Goal: Task Accomplishment & Management: Manage account settings

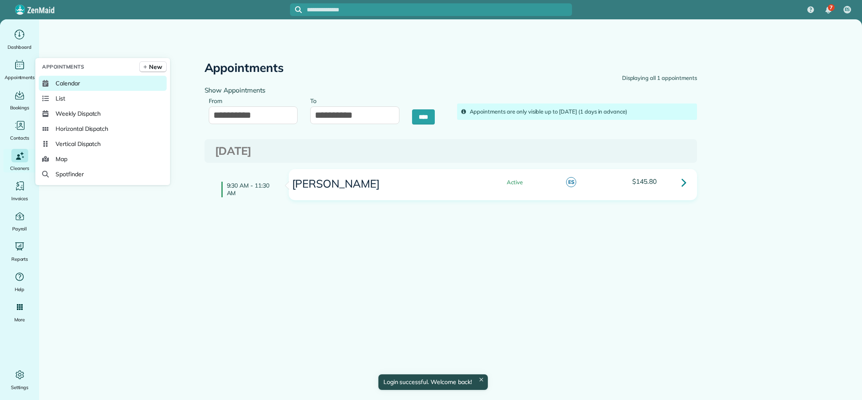
click at [64, 83] on span "Calendar" at bounding box center [68, 83] width 24 height 8
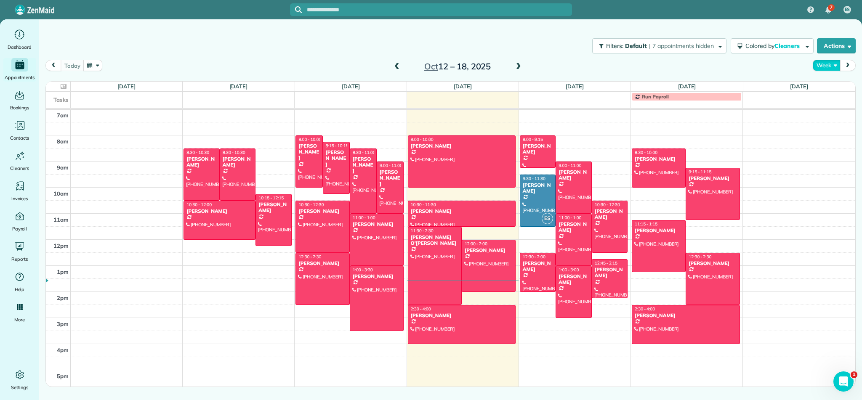
click at [835, 65] on button "Week" at bounding box center [825, 65] width 27 height 11
click at [831, 122] on link "Month" at bounding box center [846, 118] width 66 height 17
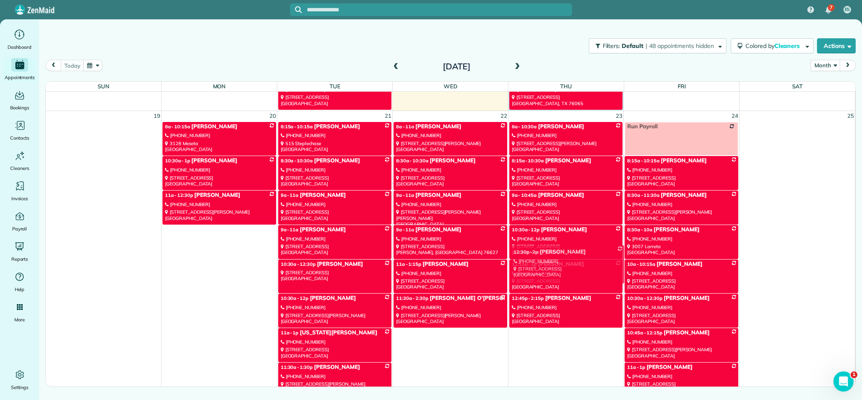
scroll to position [877, 0]
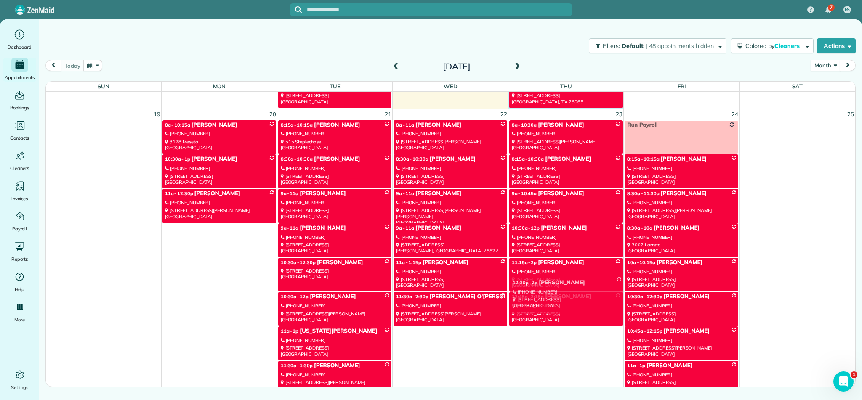
drag, startPoint x: 580, startPoint y: 243, endPoint x: 581, endPoint y: 289, distance: 46.7
click at [581, 289] on div "Sun Mon Tue Wed Thu Fri Sat 28 29 30 1 2 3 4 9a - 11a Sonia (682) 999-0013 2407…" at bounding box center [450, 241] width 809 height 318
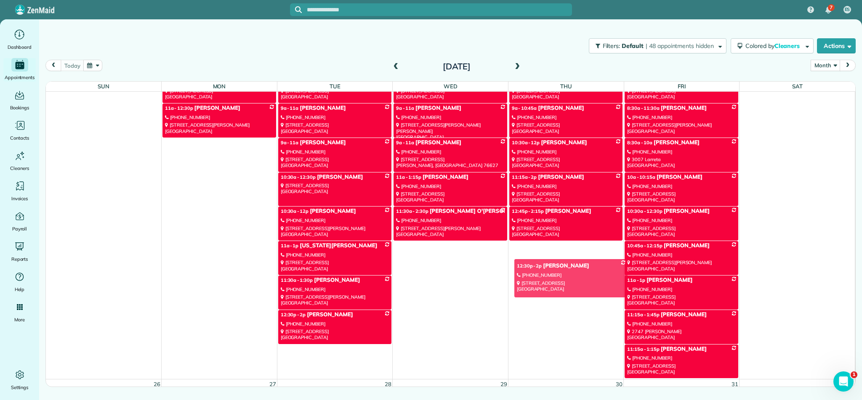
scroll to position [977, 0]
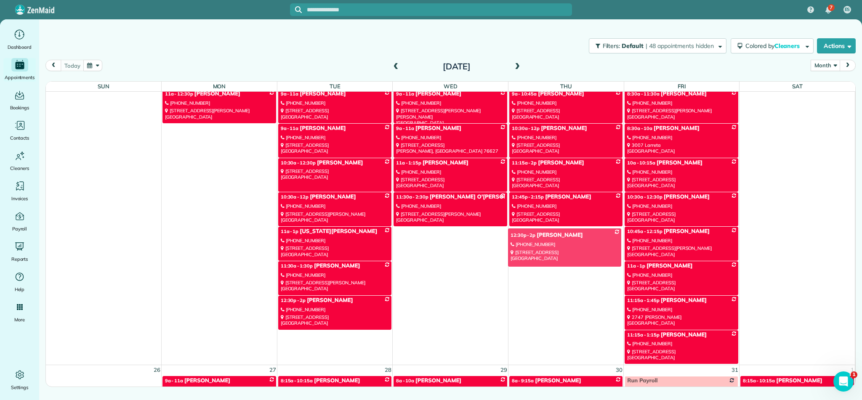
drag, startPoint x: 565, startPoint y: 206, endPoint x: 564, endPoint y: 247, distance: 40.8
click at [564, 247] on div "Sun Mon Tue Wed Thu Fri Sat 28 29 30 1 2 3 4 9a - 11a Sonia (682) 999-0013 2407…" at bounding box center [450, 241] width 809 height 318
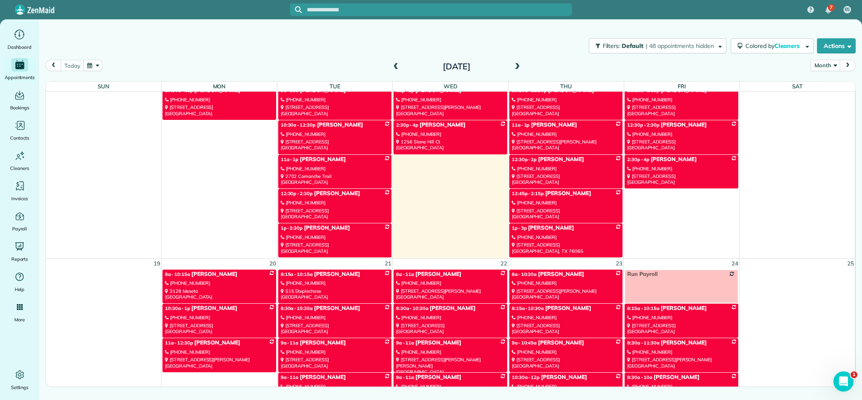
scroll to position [726, 0]
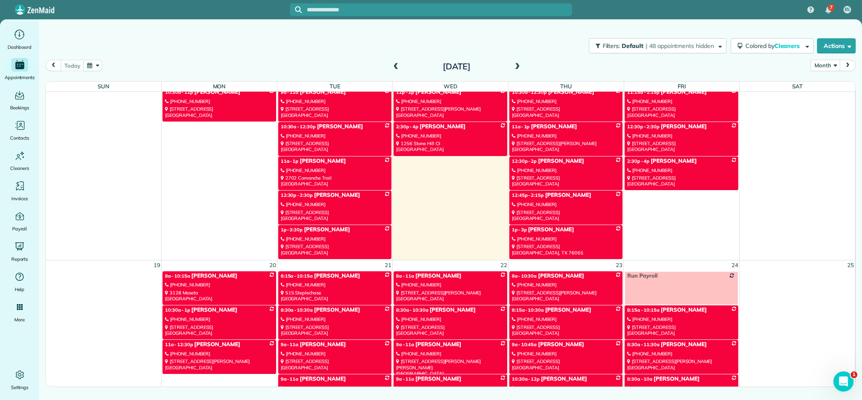
click at [578, 169] on div "(214) 535-7389" at bounding box center [566, 170] width 109 height 6
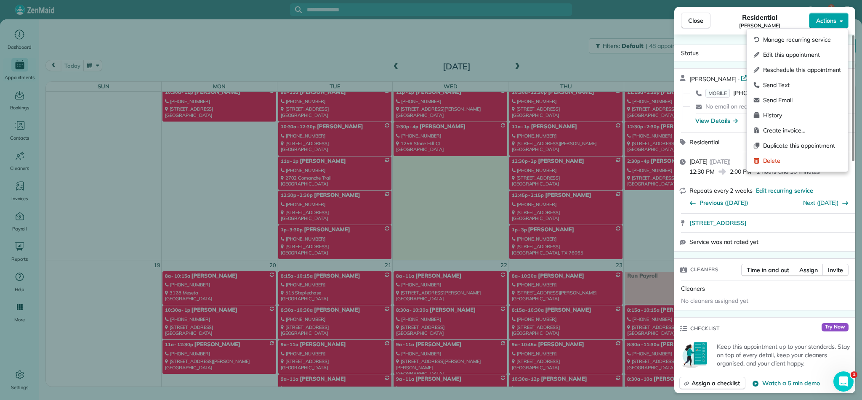
click at [831, 19] on span "Actions" at bounding box center [826, 20] width 20 height 8
click at [799, 69] on span "Reschedule this appointment" at bounding box center [802, 70] width 78 height 8
select select "*"
select select "****"
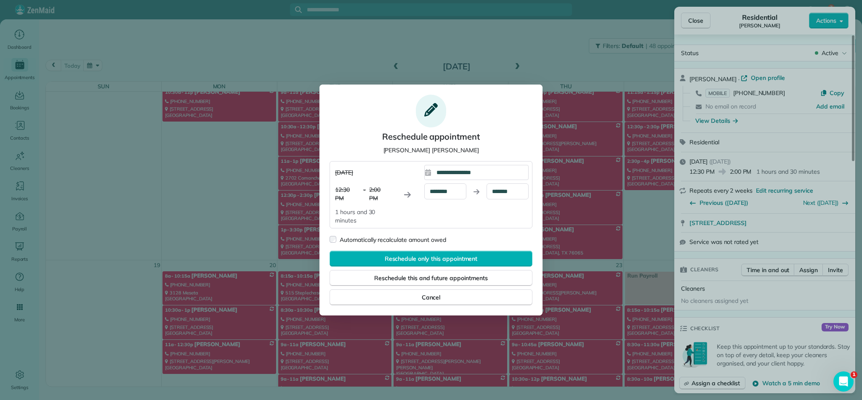
click at [493, 174] on div "**********" at bounding box center [479, 172] width 97 height 15
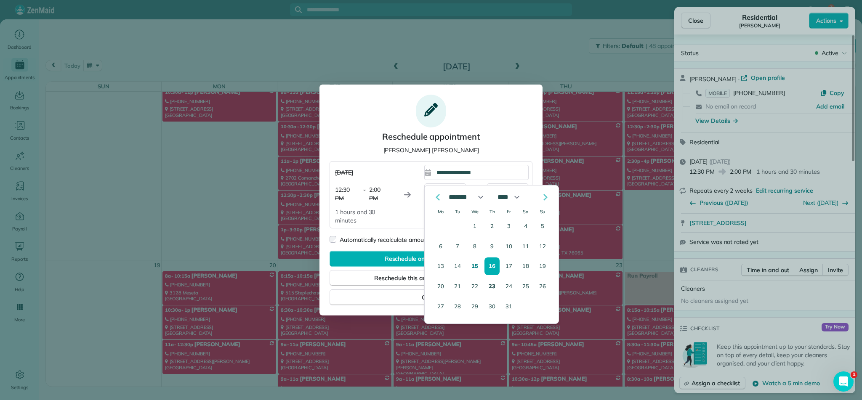
click at [495, 286] on button "23" at bounding box center [491, 287] width 15 height 18
type div "**********"
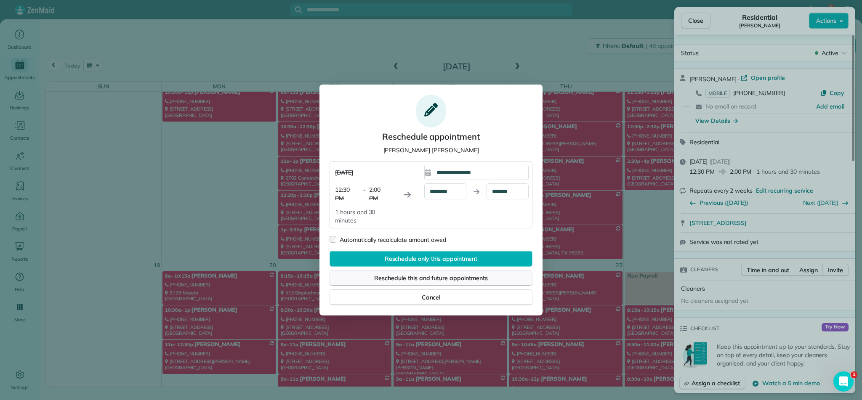
click at [431, 278] on span "Reschedule this and future appointments" at bounding box center [430, 278] width 113 height 8
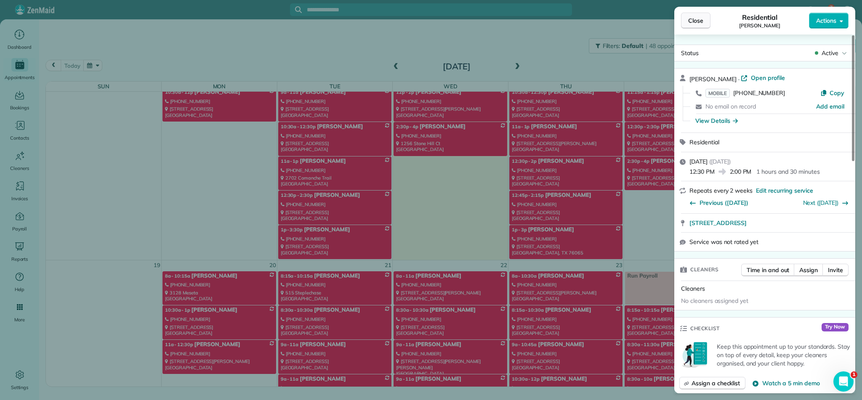
click at [691, 19] on span "Close" at bounding box center [695, 20] width 15 height 8
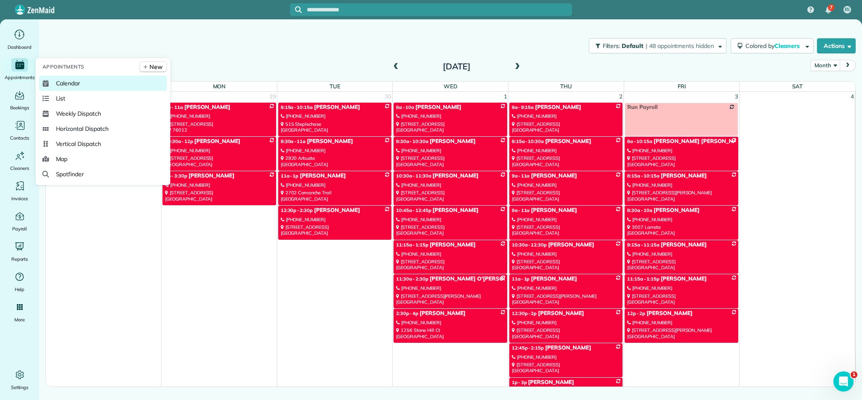
click at [61, 85] on span "Calendar" at bounding box center [68, 83] width 24 height 8
click at [70, 83] on span "Calendar" at bounding box center [68, 83] width 24 height 8
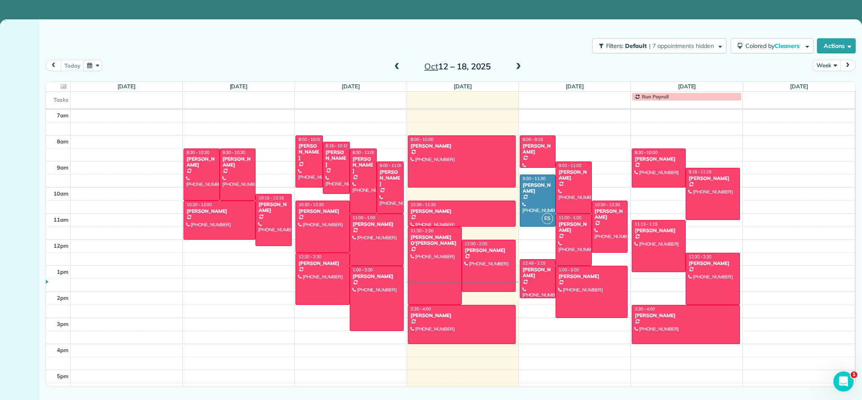
click at [834, 65] on button "Week" at bounding box center [825, 65] width 27 height 11
click at [829, 118] on link "Month" at bounding box center [846, 118] width 66 height 17
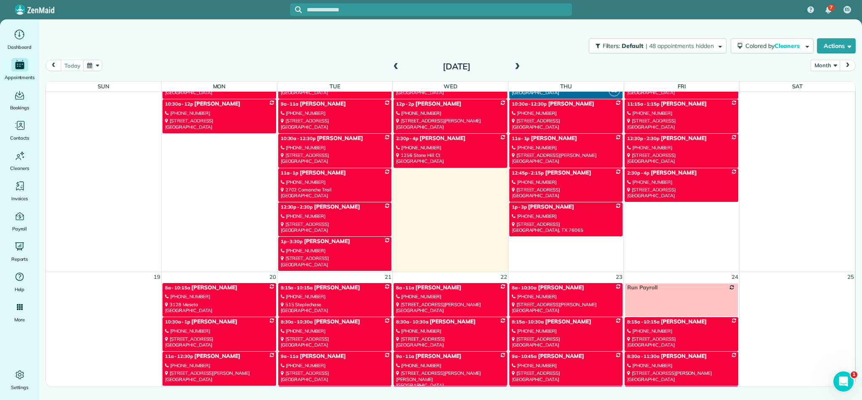
scroll to position [715, 0]
